Goal: Transaction & Acquisition: Purchase product/service

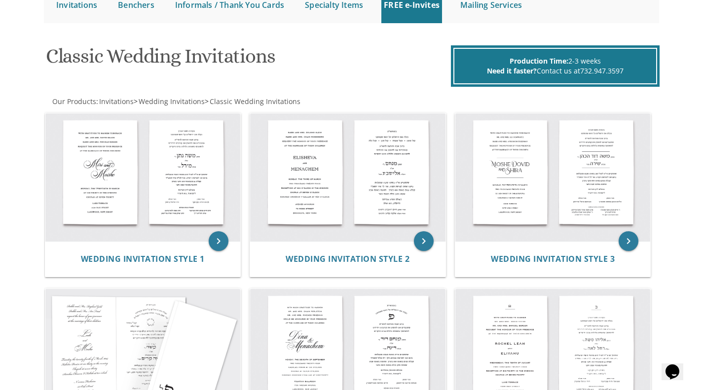
scroll to position [110, 0]
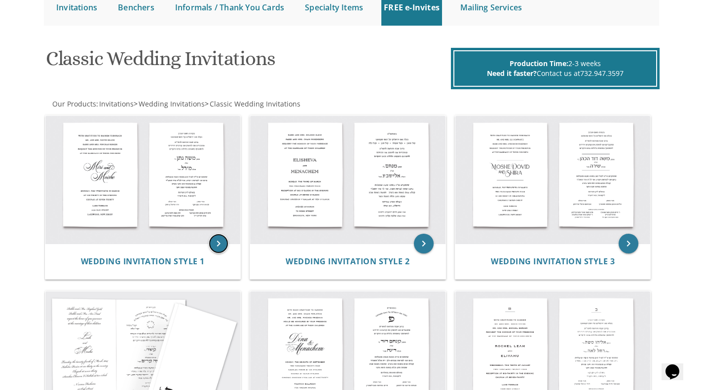
click at [217, 246] on icon "keyboard_arrow_right" at bounding box center [219, 244] width 20 height 20
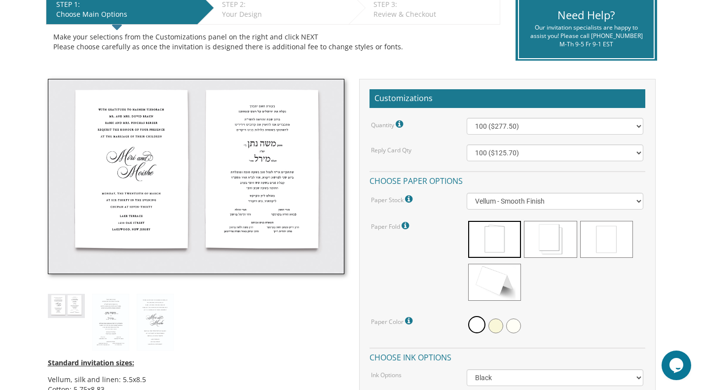
scroll to position [220, 0]
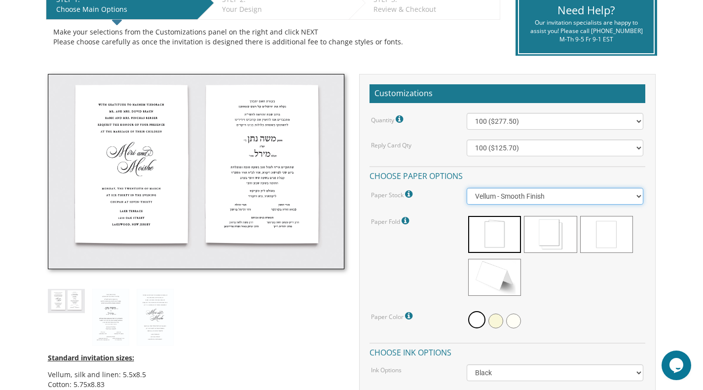
click at [530, 199] on select "Vellum - Smooth Finish Linen - Subtle Embossed Crosshatch Texture Silk - Soft, …" at bounding box center [554, 196] width 177 height 17
click at [466, 188] on select "Vellum - Smooth Finish Linen - Subtle Embossed Crosshatch Texture Silk - Soft, …" at bounding box center [554, 196] width 177 height 17
click at [562, 230] on span at bounding box center [550, 234] width 53 height 37
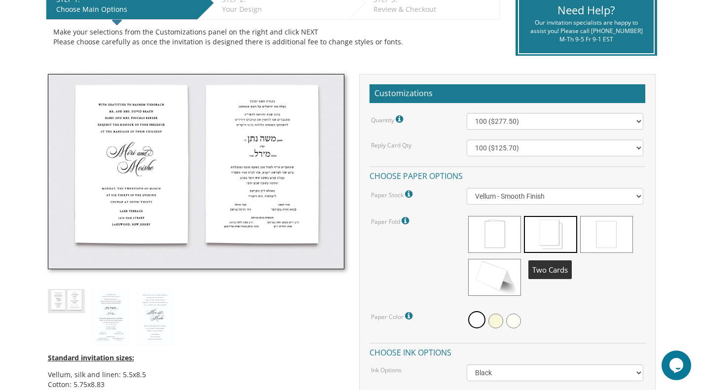
click at [508, 245] on span at bounding box center [494, 234] width 53 height 37
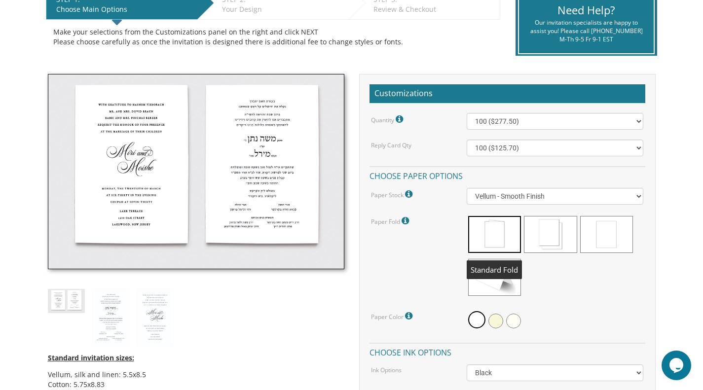
click at [551, 236] on span at bounding box center [550, 234] width 53 height 37
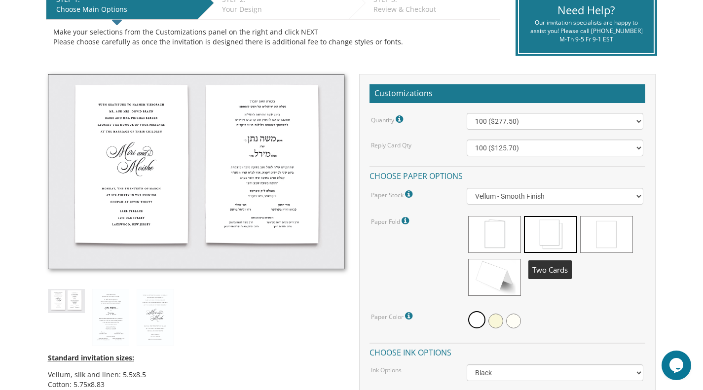
click at [609, 238] on span at bounding box center [606, 234] width 53 height 37
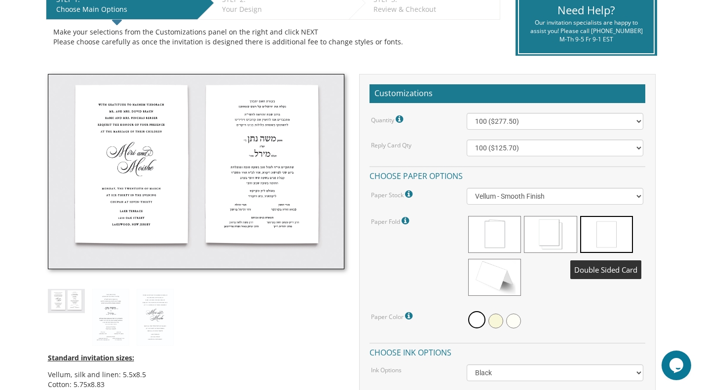
click at [496, 277] on span at bounding box center [494, 277] width 53 height 37
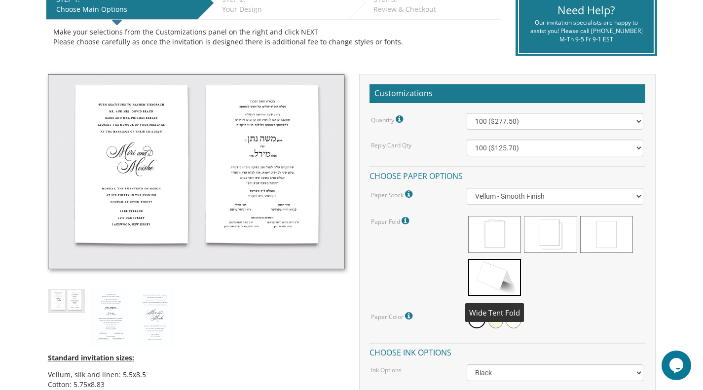
click at [494, 229] on span at bounding box center [494, 234] width 53 height 37
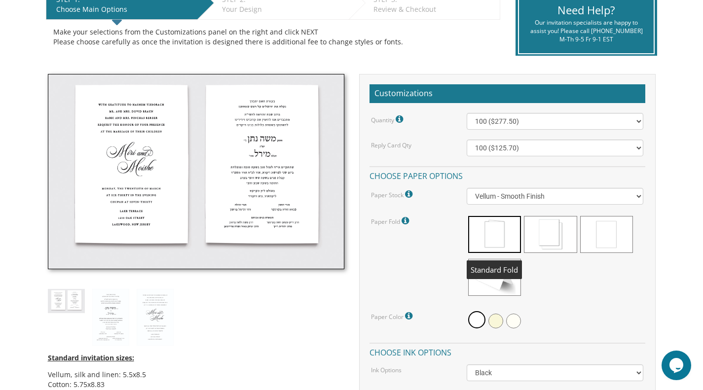
click at [494, 323] on span at bounding box center [495, 321] width 15 height 15
click at [517, 324] on span at bounding box center [513, 321] width 15 height 15
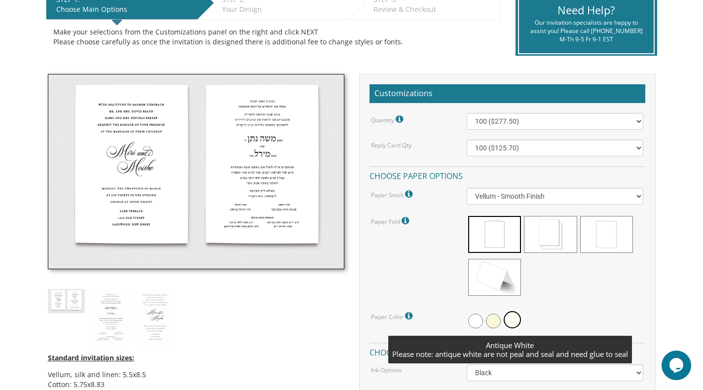
click at [470, 322] on span at bounding box center [475, 321] width 15 height 15
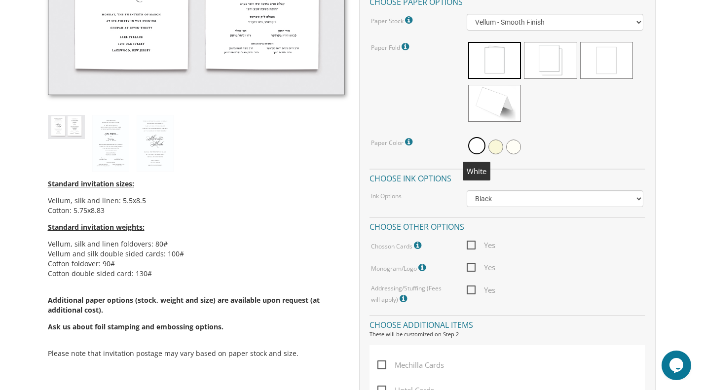
scroll to position [395, 0]
click at [419, 244] on icon at bounding box center [419, 244] width 10 height 9
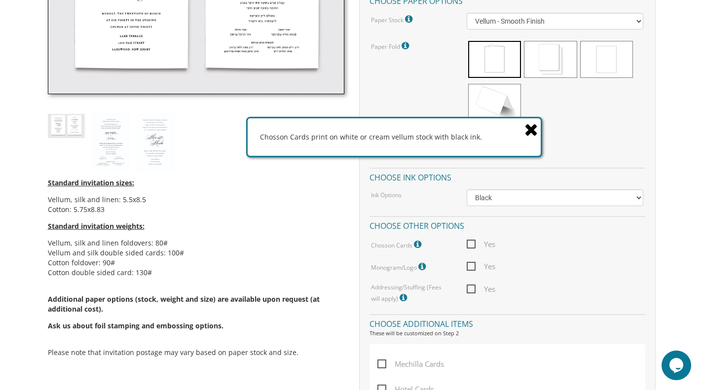
click at [439, 258] on div "Quantity Please note: Quantities may be modified after order completion. For we…" at bounding box center [507, 121] width 276 height 366
click at [530, 130] on icon at bounding box center [531, 129] width 14 height 17
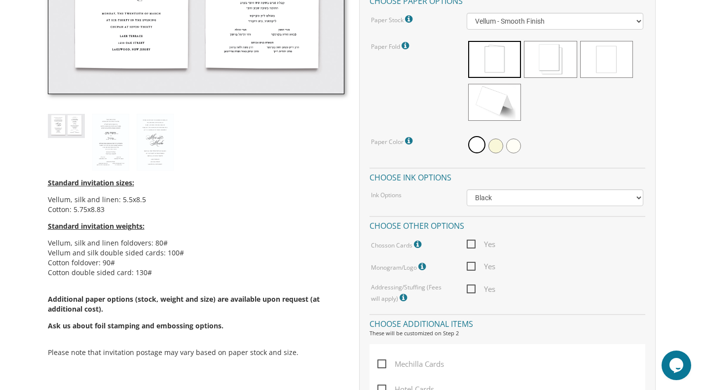
click at [473, 289] on span "Yes" at bounding box center [480, 289] width 29 height 12
click at [473, 289] on input "Yes" at bounding box center [469, 288] width 6 height 6
checkbox input "true"
click at [470, 249] on span "Yes" at bounding box center [480, 244] width 29 height 12
click at [470, 247] on input "Yes" at bounding box center [469, 243] width 6 height 6
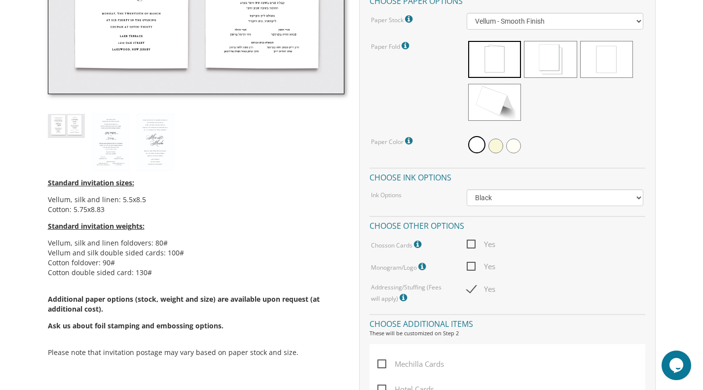
checkbox input "true"
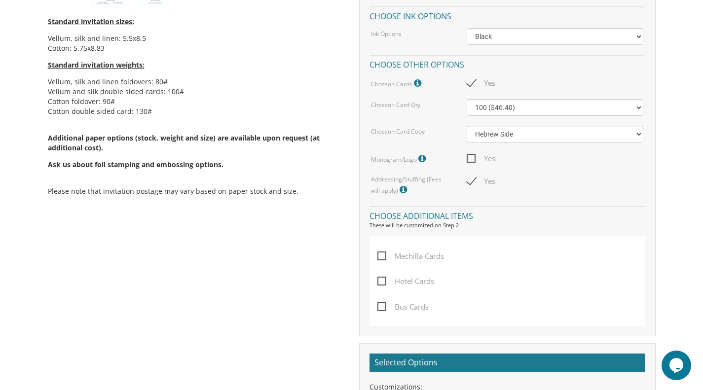
scroll to position [558, 0]
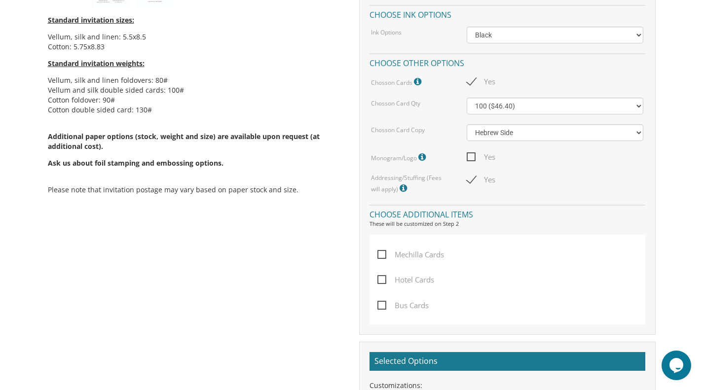
click at [387, 260] on span "Mechilla Cards" at bounding box center [410, 254] width 67 height 12
click at [384, 257] on input "Mechilla Cards" at bounding box center [380, 253] width 6 height 6
checkbox input "true"
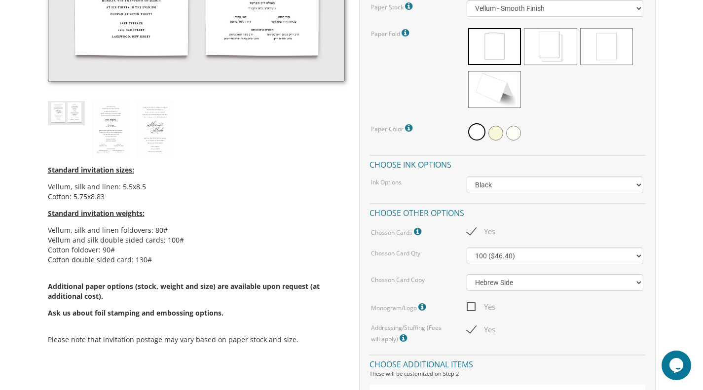
scroll to position [407, 0]
click at [597, 281] on select "Hebrew Side English Side" at bounding box center [554, 283] width 177 height 17
click at [602, 285] on select "Hebrew Side English Side" at bounding box center [554, 283] width 177 height 17
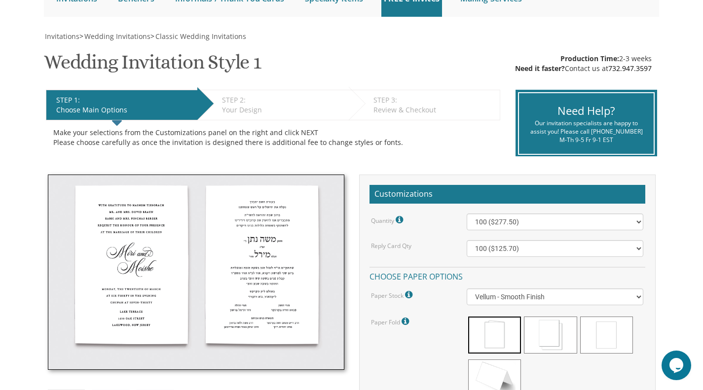
scroll to position [120, 0]
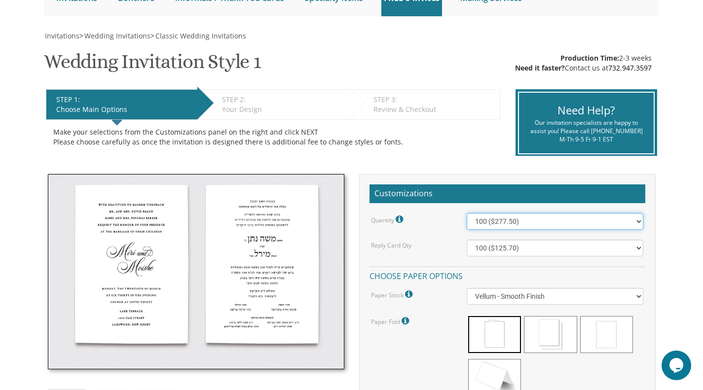
click at [602, 219] on select "100 ($277.50) 200 ($330.45) 300 ($380.65) 400 ($432.70) 500 ($482.10) 600 ($534…" at bounding box center [554, 221] width 177 height 17
select select "1000"
click at [466, 213] on select "100 ($277.50) 200 ($330.45) 300 ($380.65) 400 ($432.70) 500 ($482.10) 600 ($534…" at bounding box center [554, 221] width 177 height 17
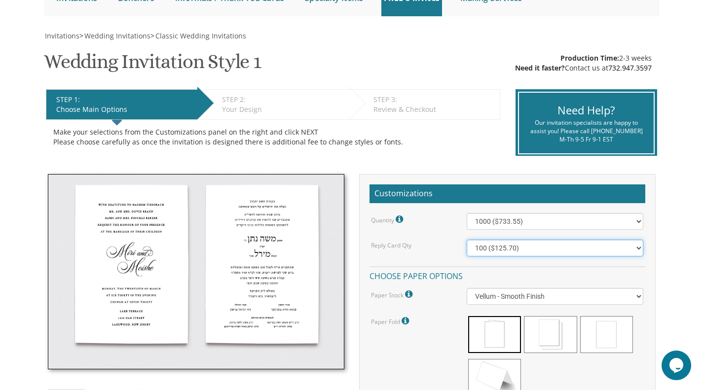
click at [542, 249] on select "100 ($125.70) 200 ($150.60) 300 ($177.95) 400 ($270.70) 500 ($225.30) 600 ($249…" at bounding box center [554, 248] width 177 height 17
select select "400"
click at [466, 240] on select "100 ($125.70) 200 ($150.60) 300 ($177.95) 400 ($270.70) 500 ($225.30) 600 ($249…" at bounding box center [554, 248] width 177 height 17
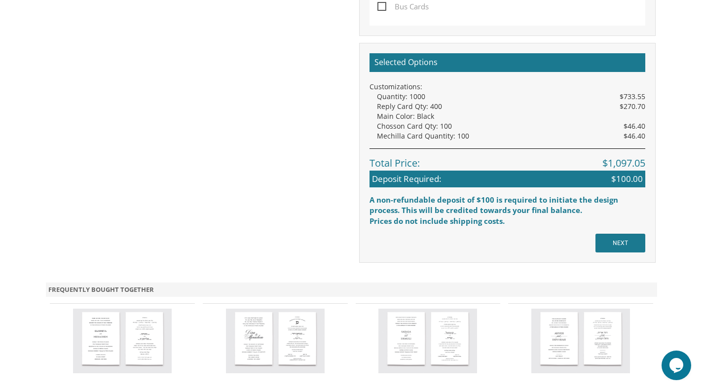
scroll to position [895, 0]
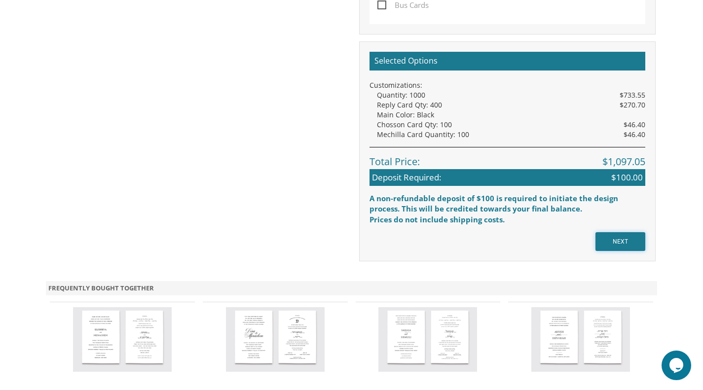
click at [626, 243] on input "NEXT" at bounding box center [620, 241] width 50 height 19
